Goal: Check status: Check status

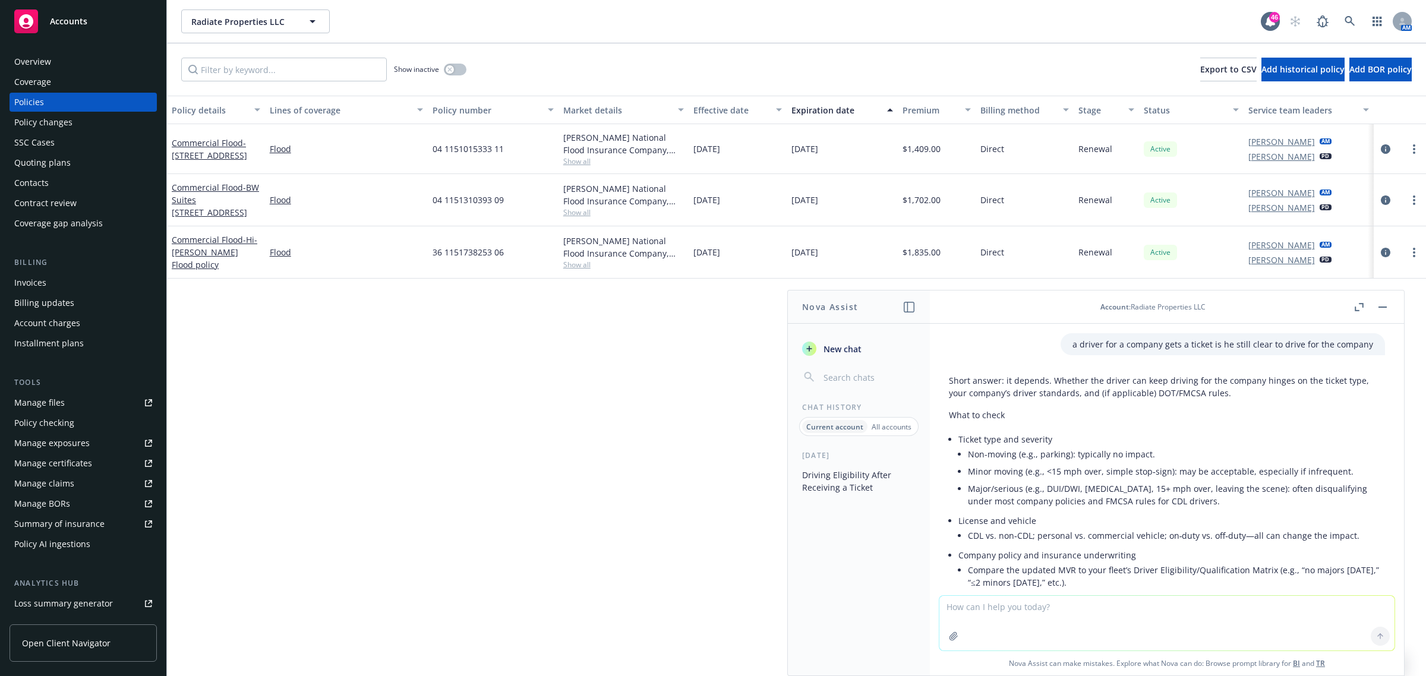
scroll to position [363, 0]
